Goal: Find contact information

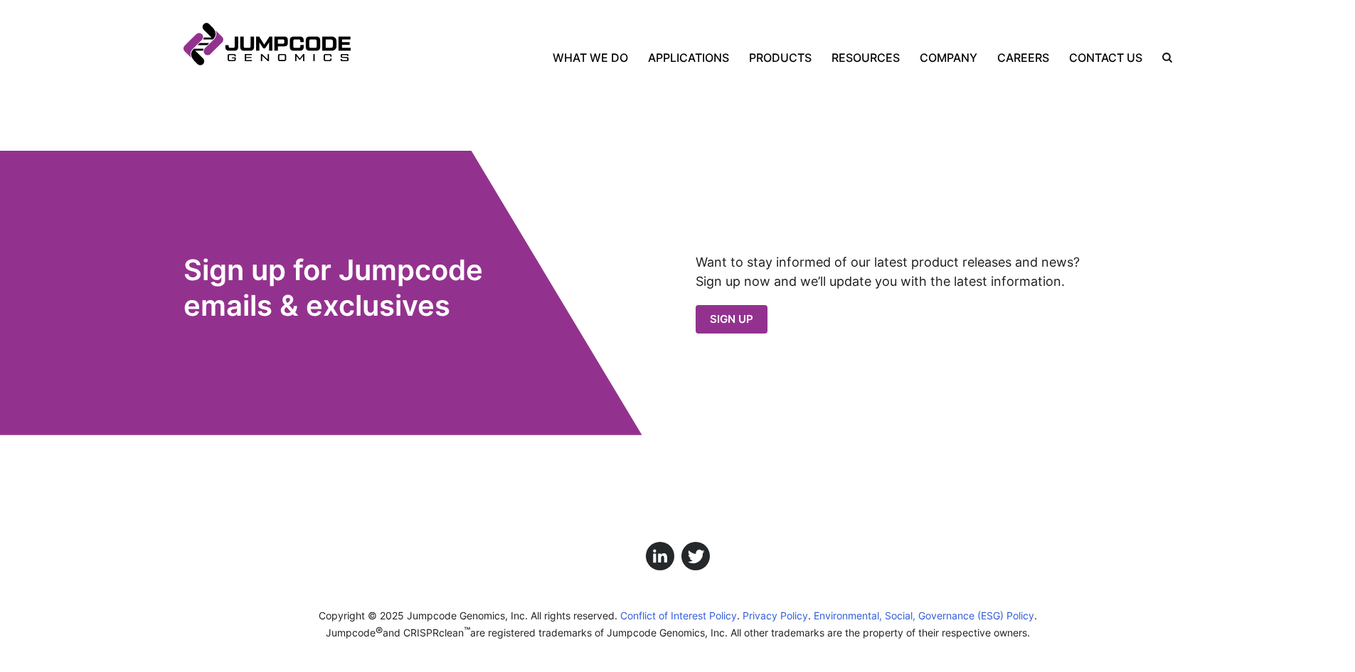
scroll to position [1433, 0]
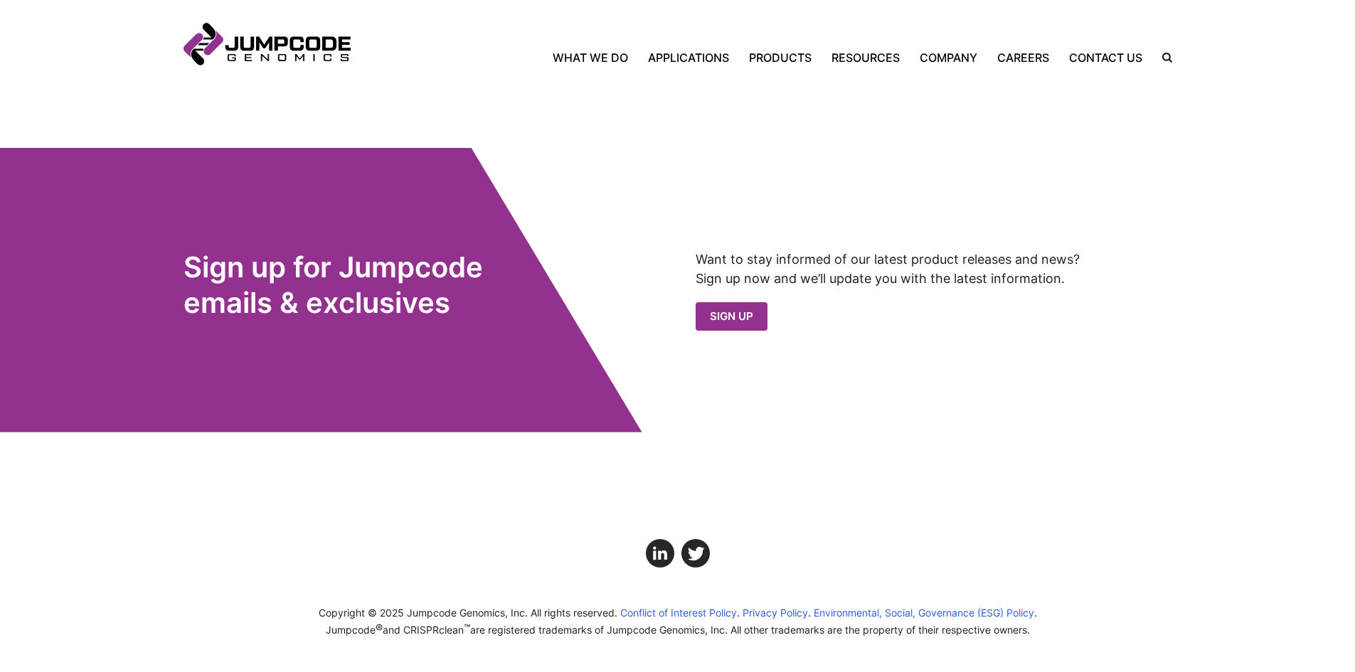
click at [1126, 68] on header "Jumpcode Genomics Mobile Nav Trigger Close Search the Site Back Home What We Do…" at bounding box center [677, 42] width 1355 height 85
click at [1126, 60] on link "Contact Us" at bounding box center [1105, 57] width 93 height 17
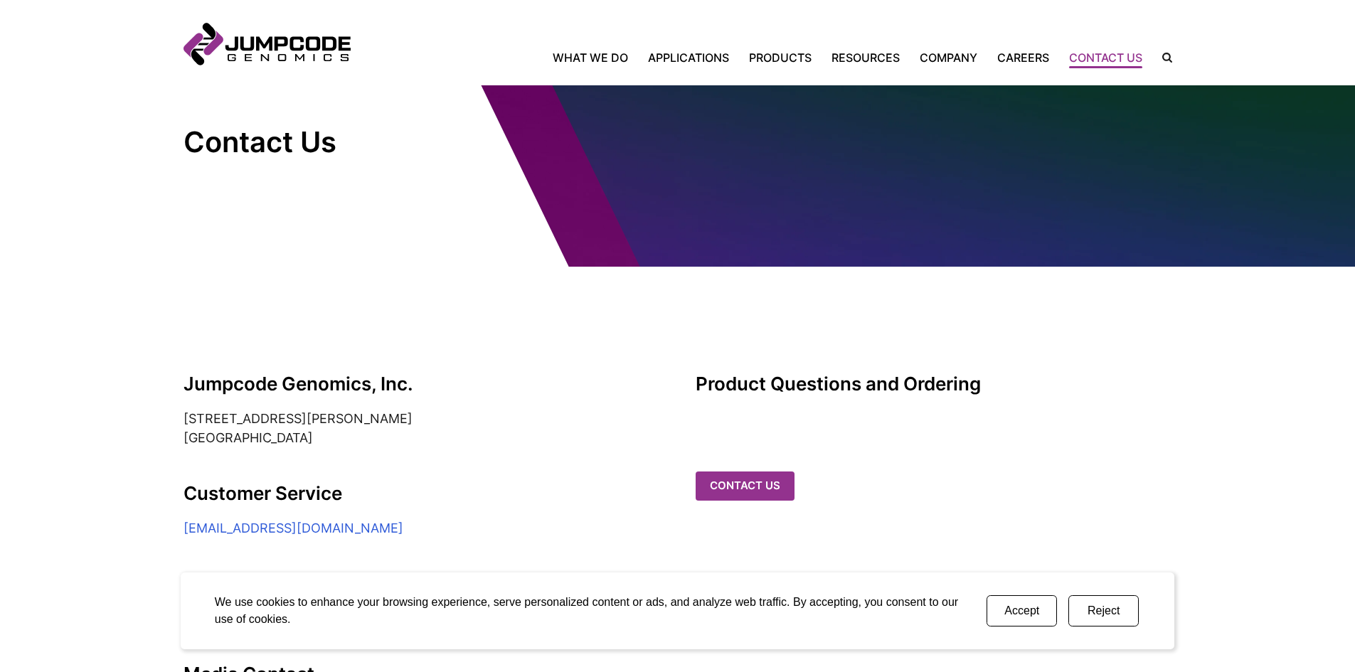
scroll to position [71, 0]
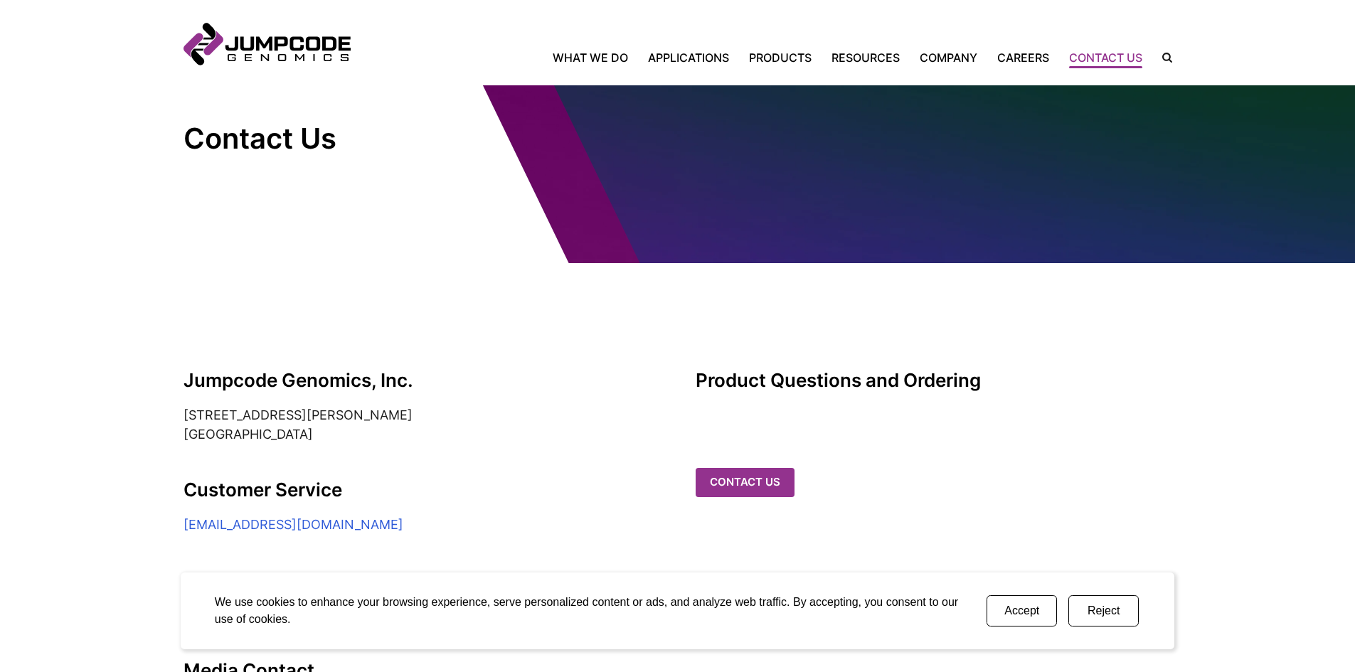
drag, startPoint x: 460, startPoint y: 526, endPoint x: 181, endPoint y: 523, distance: 279.6
click at [181, 523] on section "Jumpcode Genomics, Inc. 6330 Nancy Ridge Drive, Suite 104 San Diego, CA 92121 C…" at bounding box center [677, 489] width 1355 height 452
copy link "customerservice@jumpcodegenomics.com"
click at [488, 423] on address "6330 Nancy Ridge Drive, Suite 104 San Diego, CA 92121" at bounding box center [422, 425] width 477 height 38
